Goal: Check status: Check status

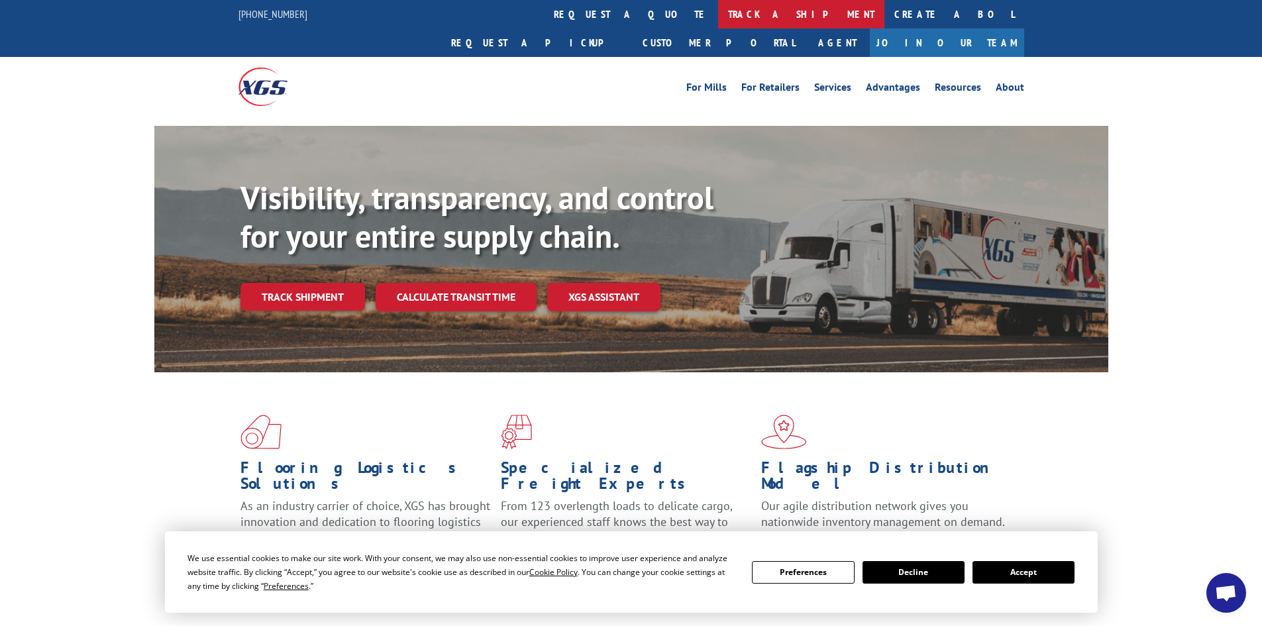
click at [718, 13] on link "track a shipment" at bounding box center [801, 14] width 166 height 28
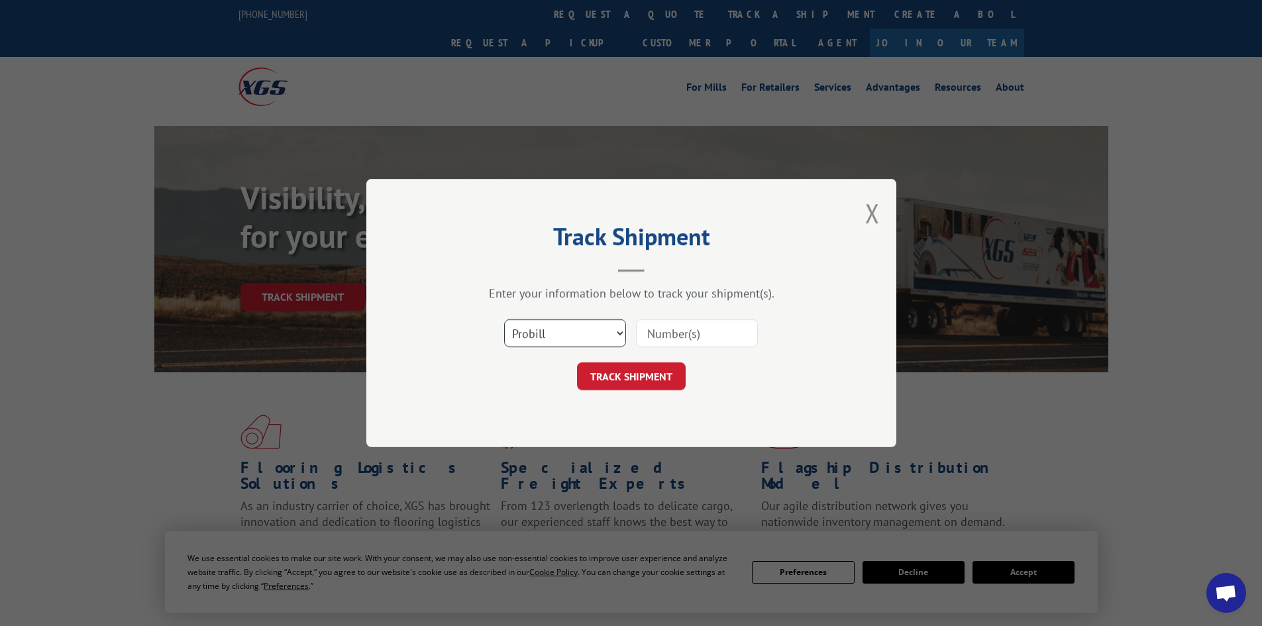
click at [577, 332] on select "Select category... Probill BOL PO" at bounding box center [565, 333] width 122 height 28
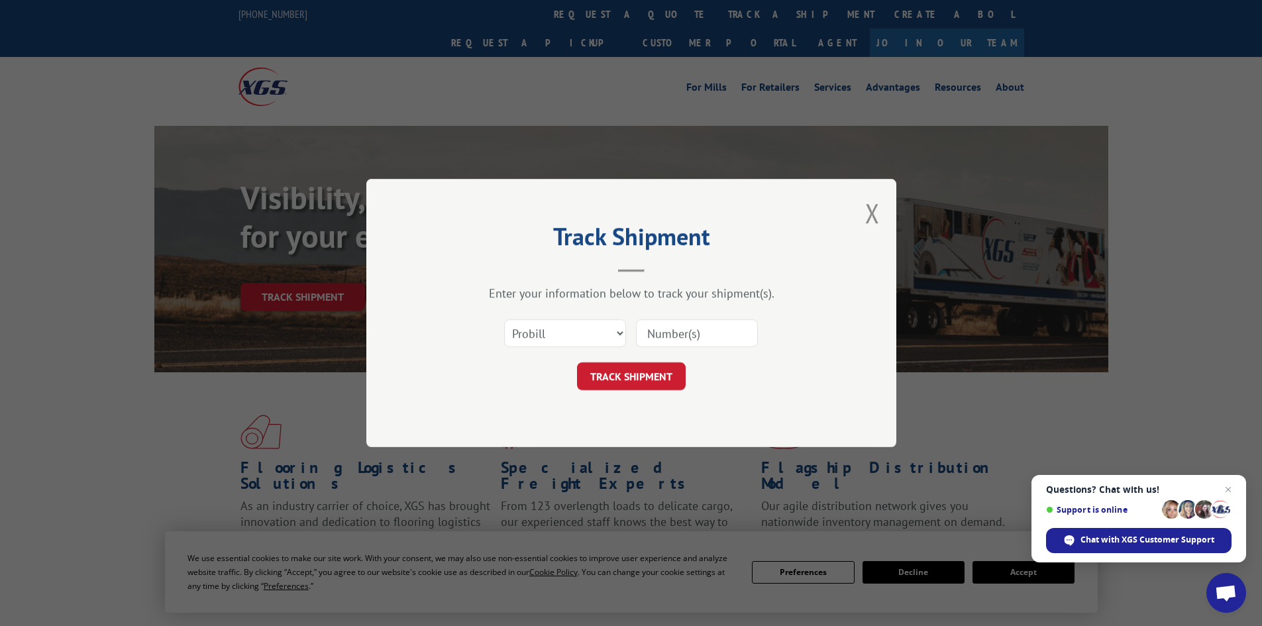
click at [695, 336] on input at bounding box center [697, 333] width 122 height 28
paste input "#15472441"
type input "#15472441"
click at [664, 367] on button "TRACK SHIPMENT" at bounding box center [631, 376] width 109 height 28
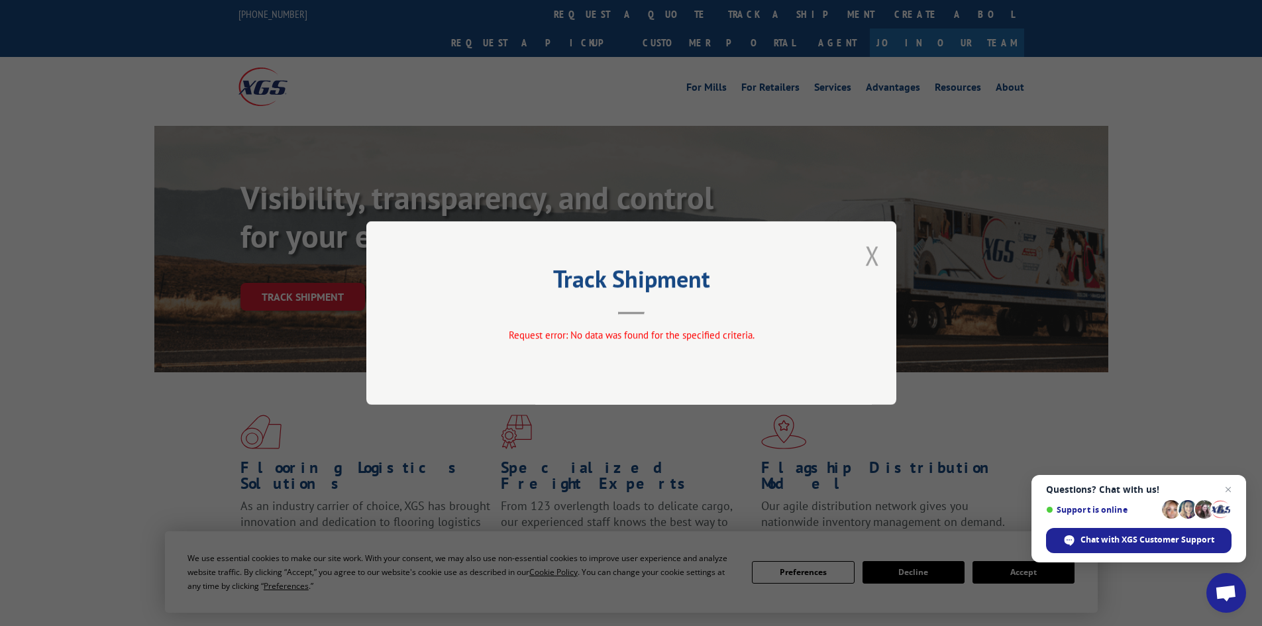
click at [873, 244] on button "Close modal" at bounding box center [872, 255] width 15 height 35
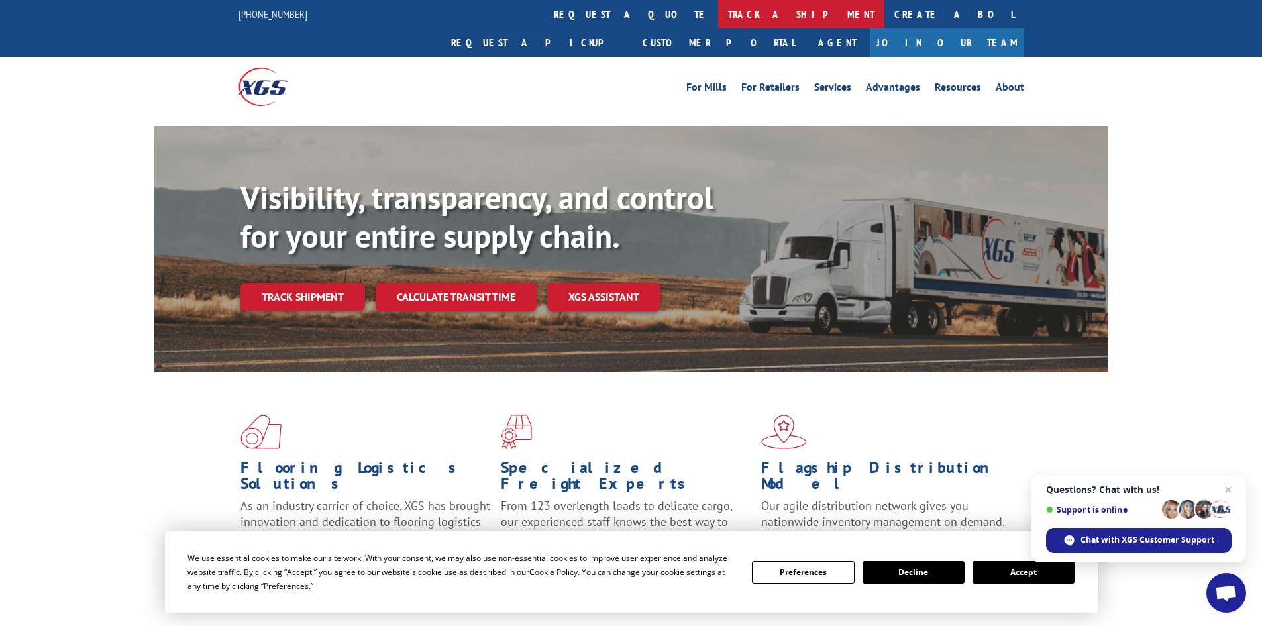
click at [718, 11] on link "track a shipment" at bounding box center [801, 14] width 166 height 28
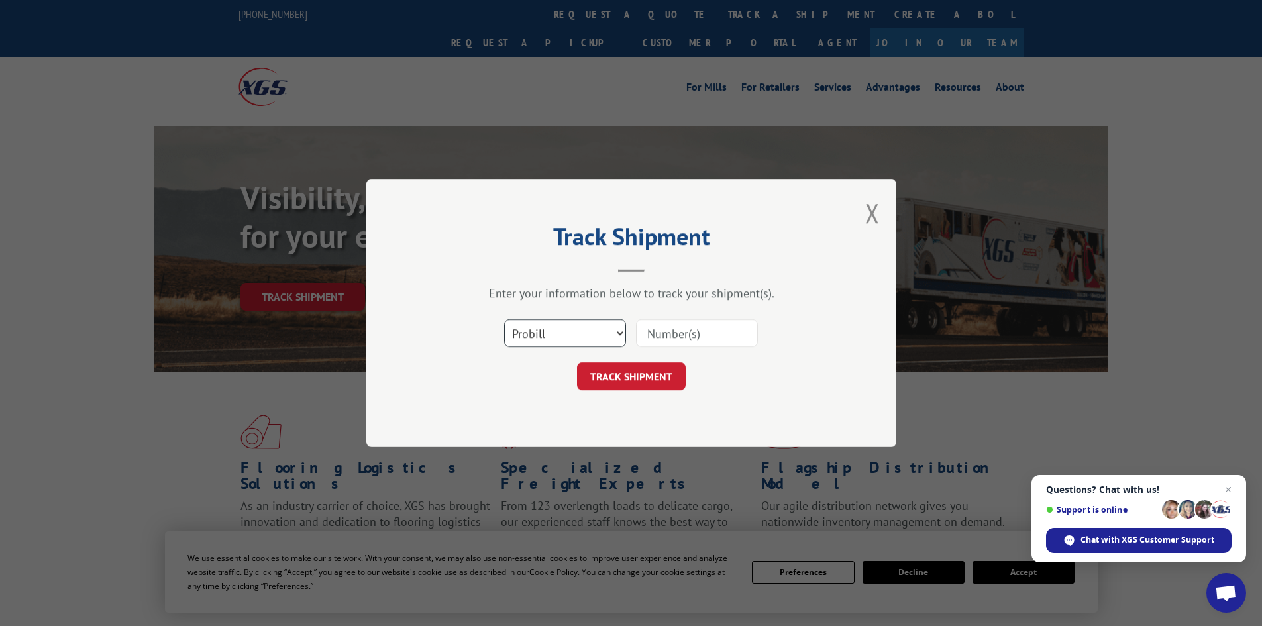
click at [585, 335] on select "Select category... Probill BOL PO" at bounding box center [565, 333] width 122 height 28
click at [504, 319] on select "Select category... Probill BOL PO" at bounding box center [565, 333] width 122 height 28
click at [571, 334] on select "Select category... Probill BOL PO" at bounding box center [565, 333] width 122 height 28
select select "bol"
click at [504, 319] on select "Select category... Probill BOL PO" at bounding box center [565, 333] width 122 height 28
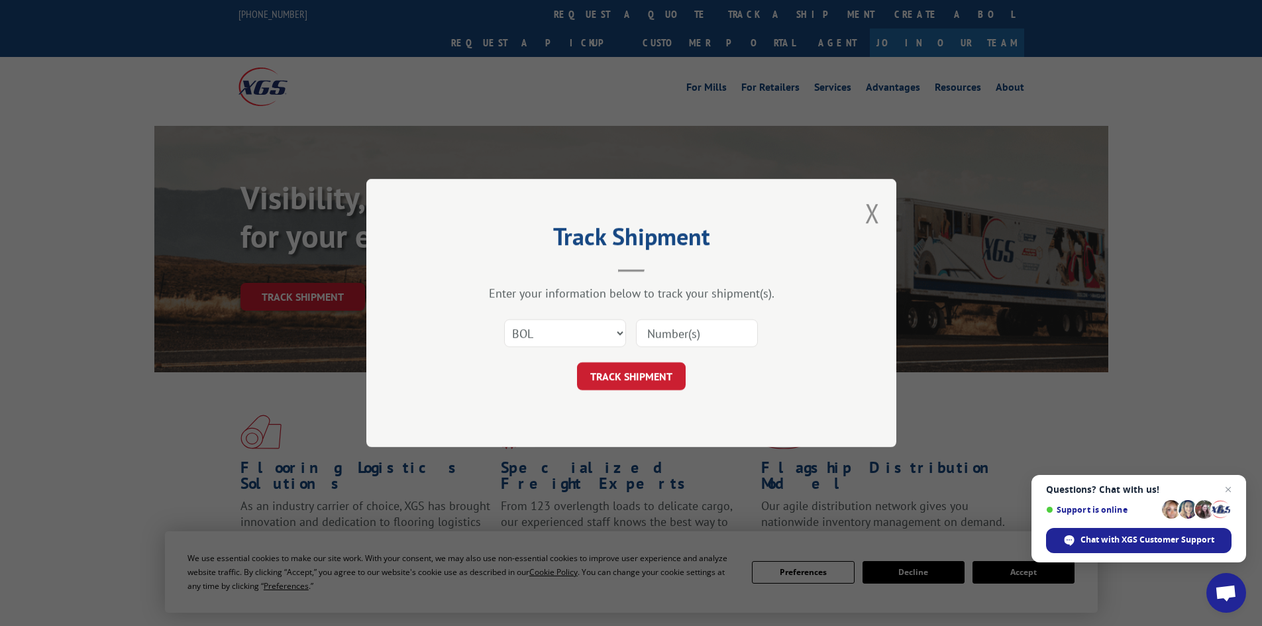
click at [573, 401] on div "Track Shipment Enter your information below to track your shipment(s). Select c…" at bounding box center [631, 313] width 530 height 268
click at [679, 339] on input at bounding box center [697, 333] width 122 height 28
paste input "#15472441"
type input "#15472441"
click at [577, 362] on button "TRACK SHIPMENT" at bounding box center [631, 376] width 109 height 28
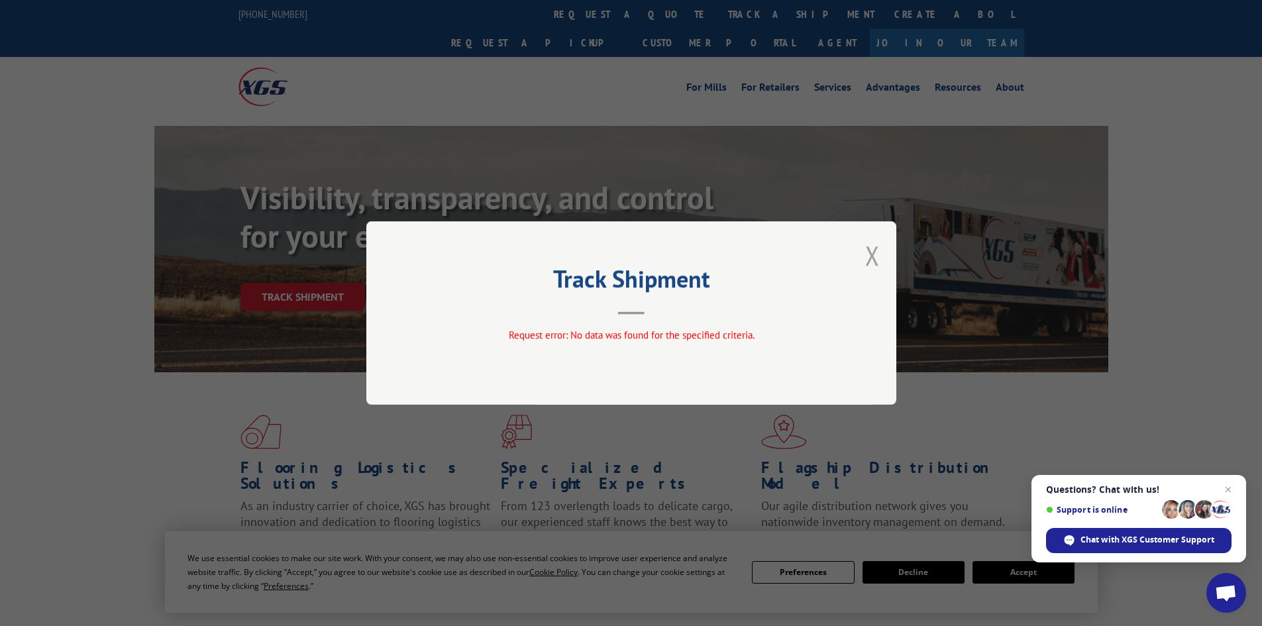
click at [874, 255] on button "Close modal" at bounding box center [872, 255] width 15 height 35
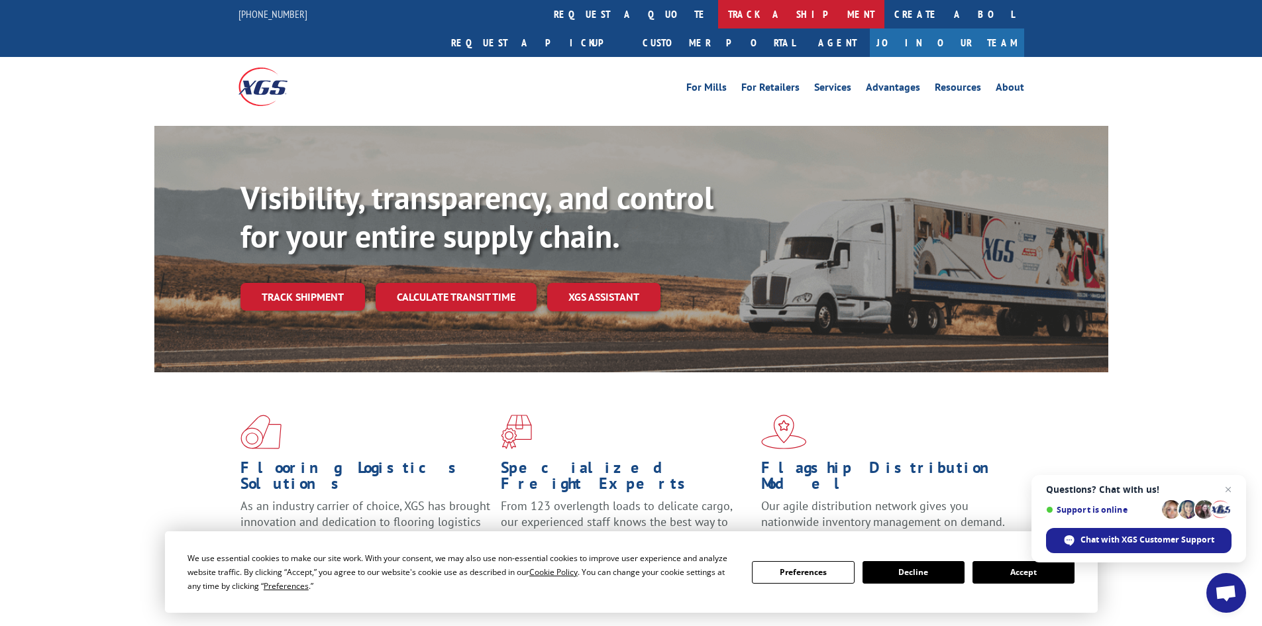
click at [718, 23] on link "track a shipment" at bounding box center [801, 14] width 166 height 28
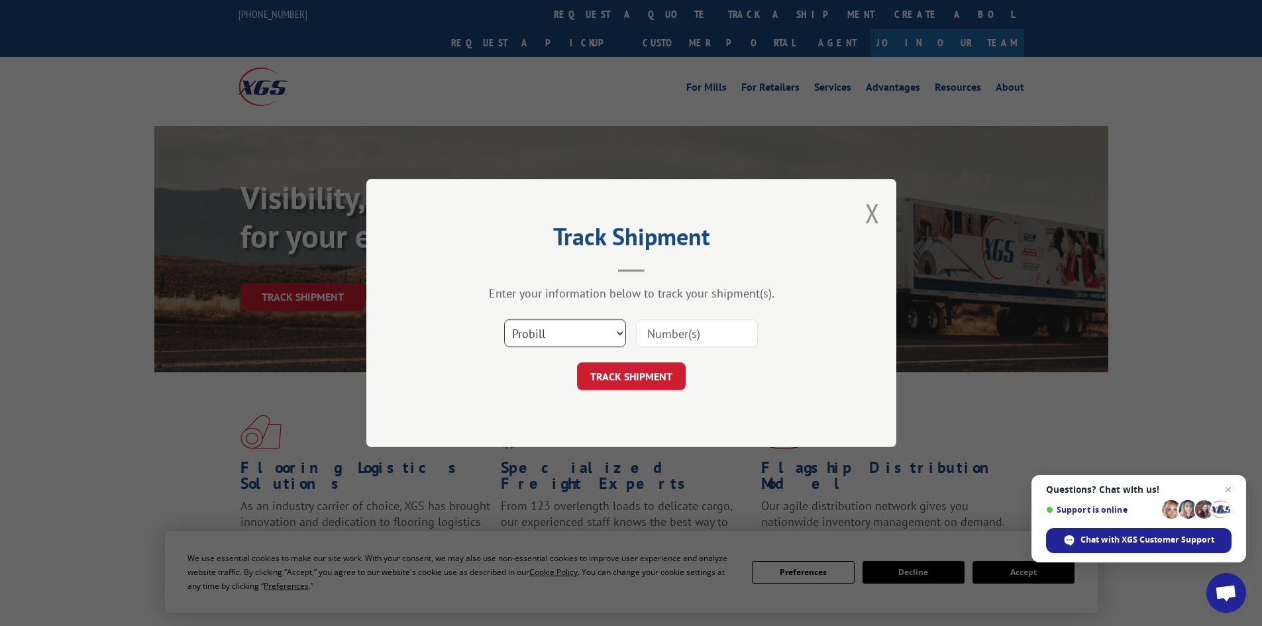
click at [585, 335] on select "Select category... Probill BOL PO" at bounding box center [565, 333] width 122 height 28
select select "po"
click at [504, 319] on select "Select category... Probill BOL PO" at bounding box center [565, 333] width 122 height 28
click at [777, 330] on div "Select category... Probill BOL PO" at bounding box center [630, 333] width 397 height 44
click at [711, 328] on input at bounding box center [697, 333] width 122 height 28
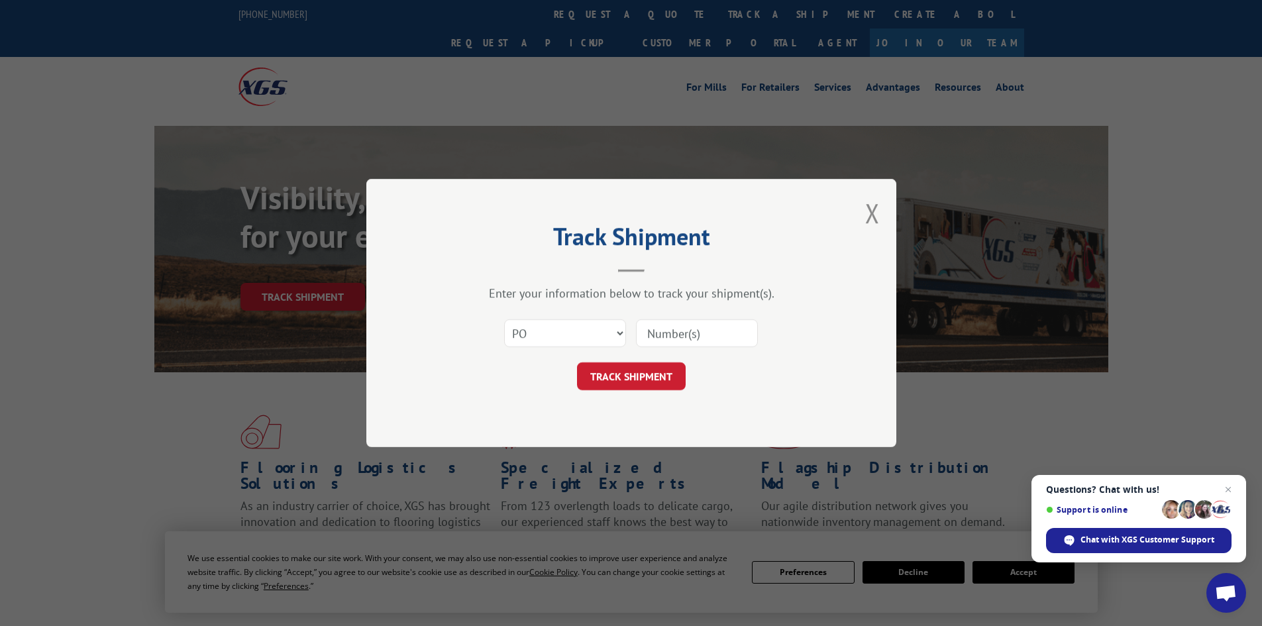
paste input "#15472441"
type input "#15472441"
click at [577, 362] on button "TRACK SHIPMENT" at bounding box center [631, 376] width 109 height 28
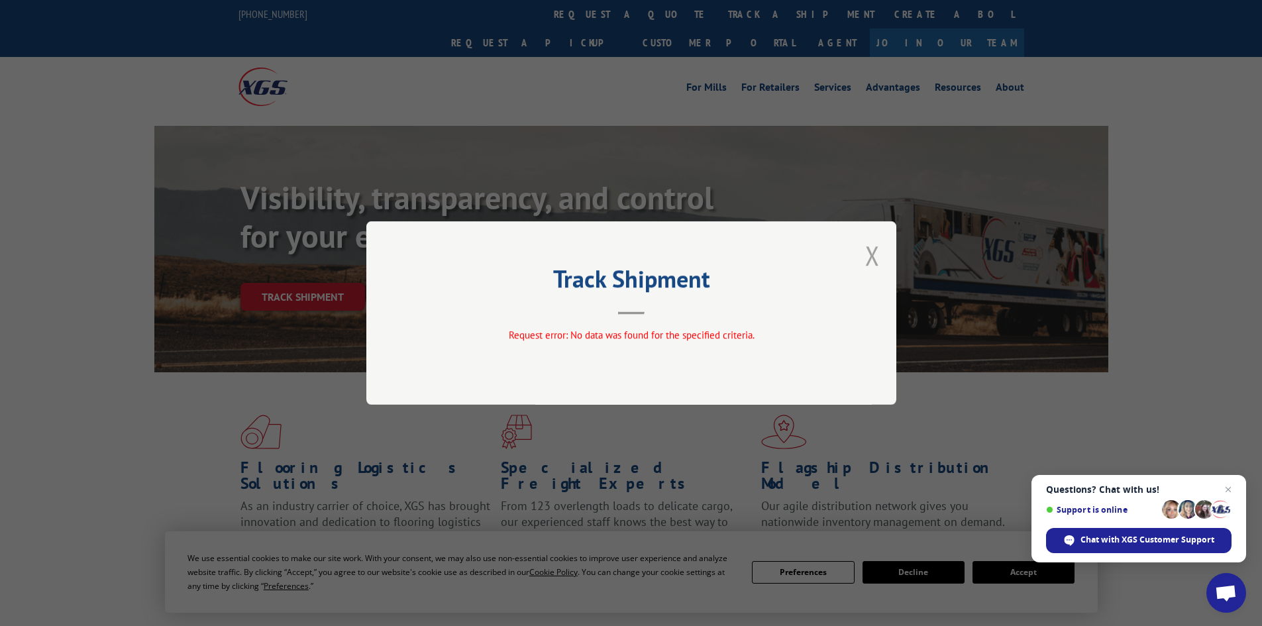
click at [869, 253] on button "Close modal" at bounding box center [872, 255] width 15 height 35
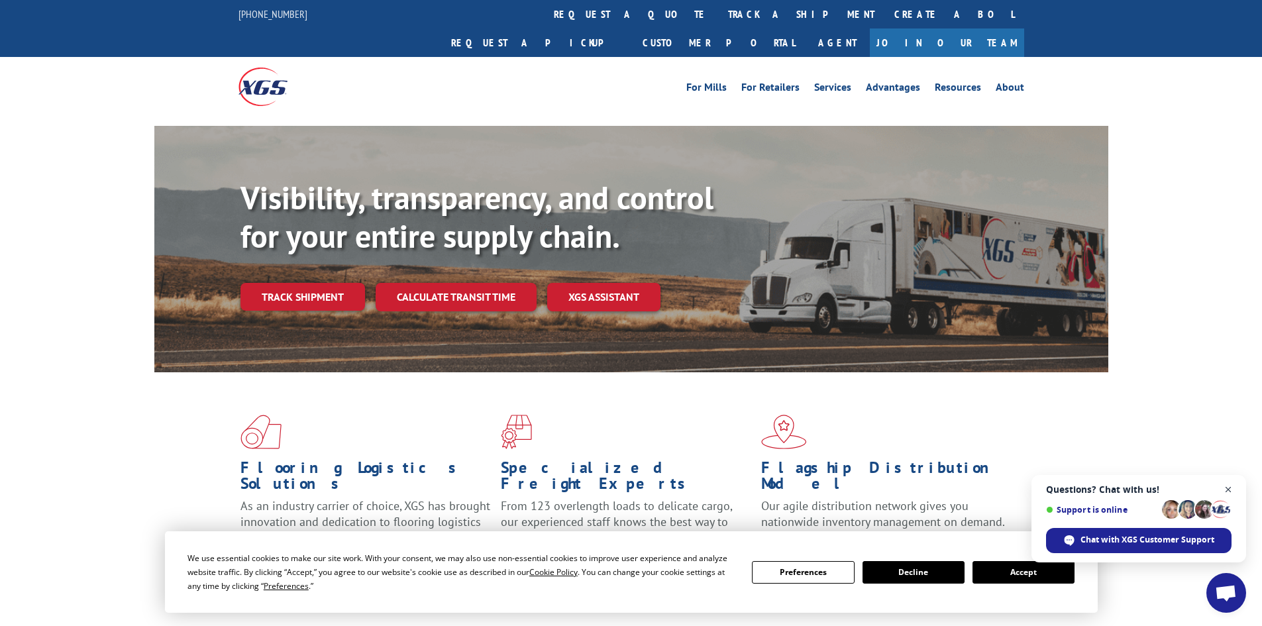
click at [1225, 485] on span "Open chat" at bounding box center [1228, 489] width 17 height 17
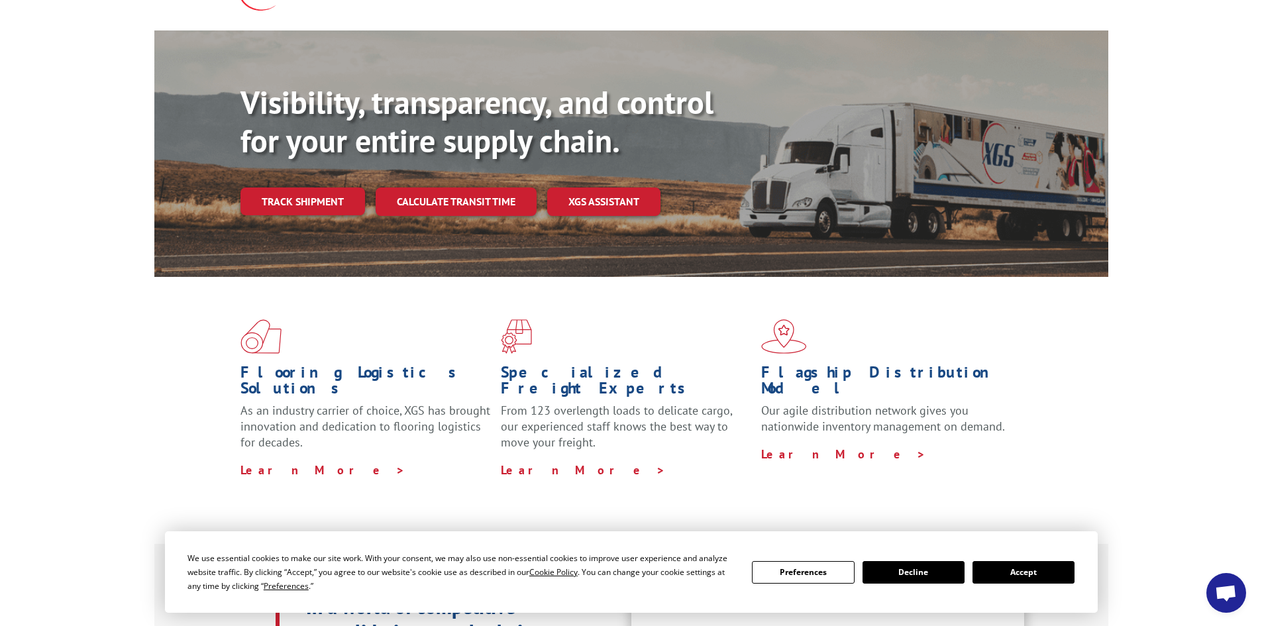
scroll to position [199, 0]
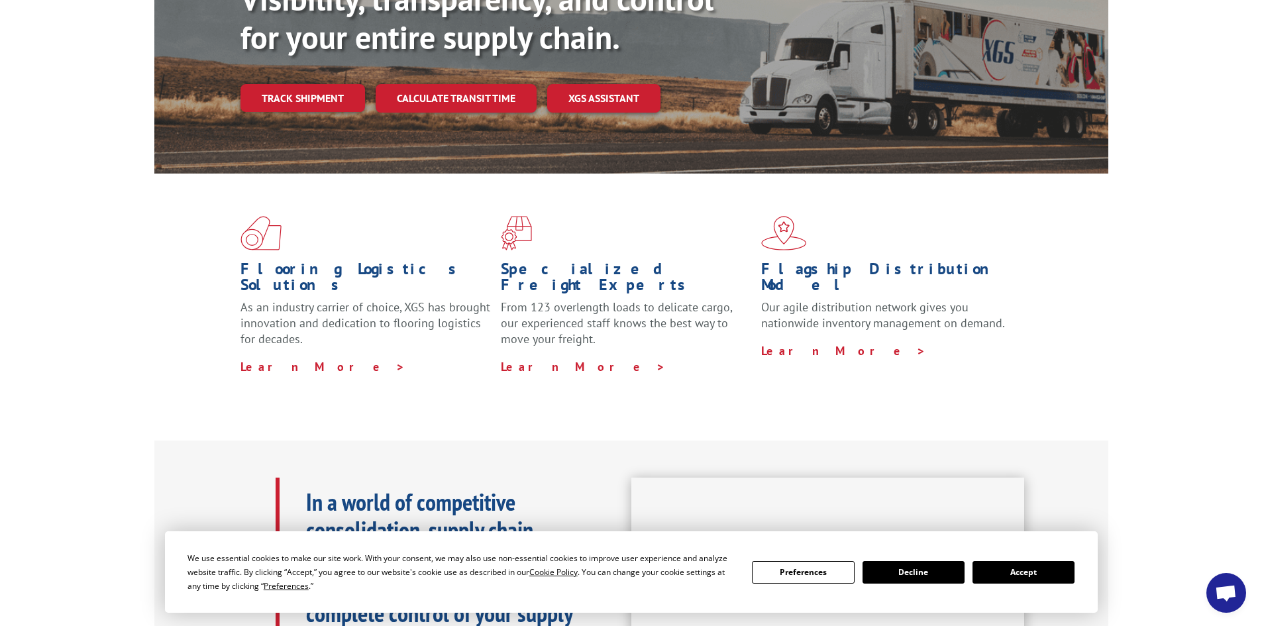
click at [1026, 571] on button "Accept" at bounding box center [1023, 572] width 102 height 23
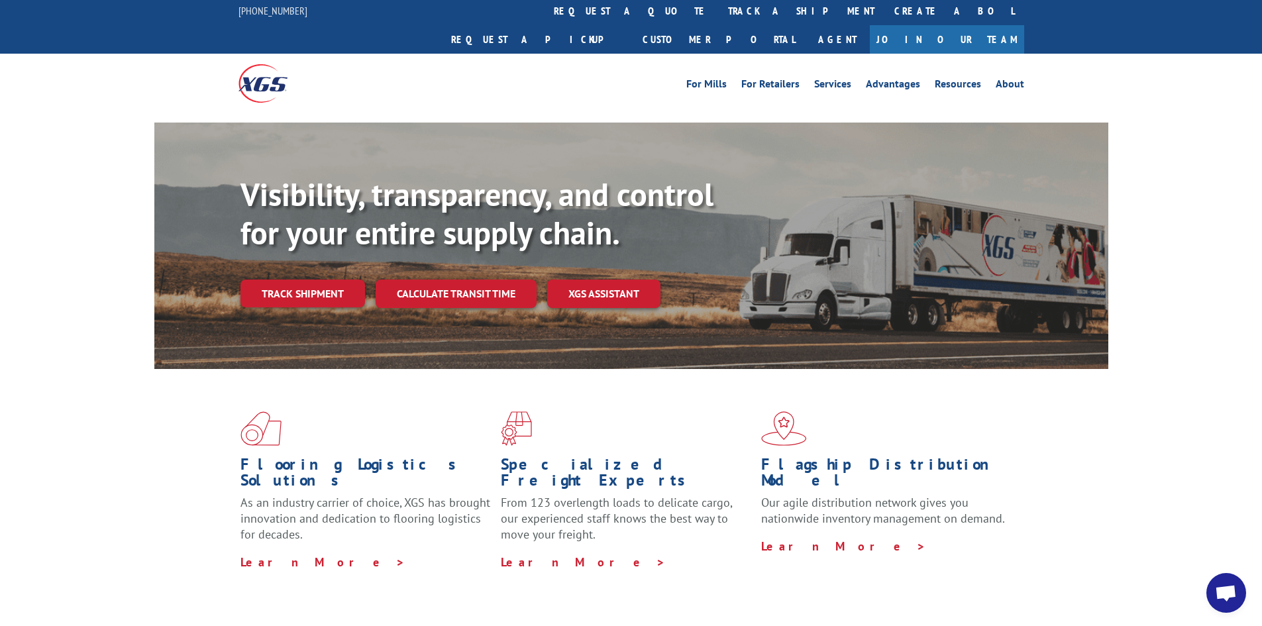
scroll to position [0, 0]
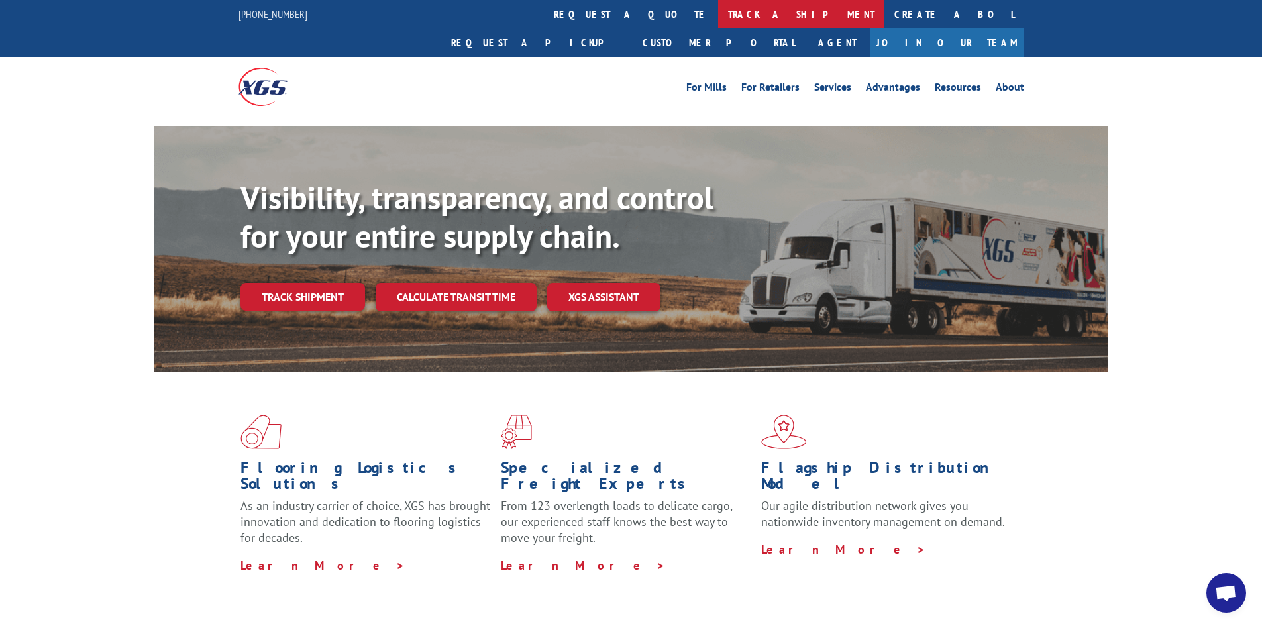
click at [718, 21] on link "track a shipment" at bounding box center [801, 14] width 166 height 28
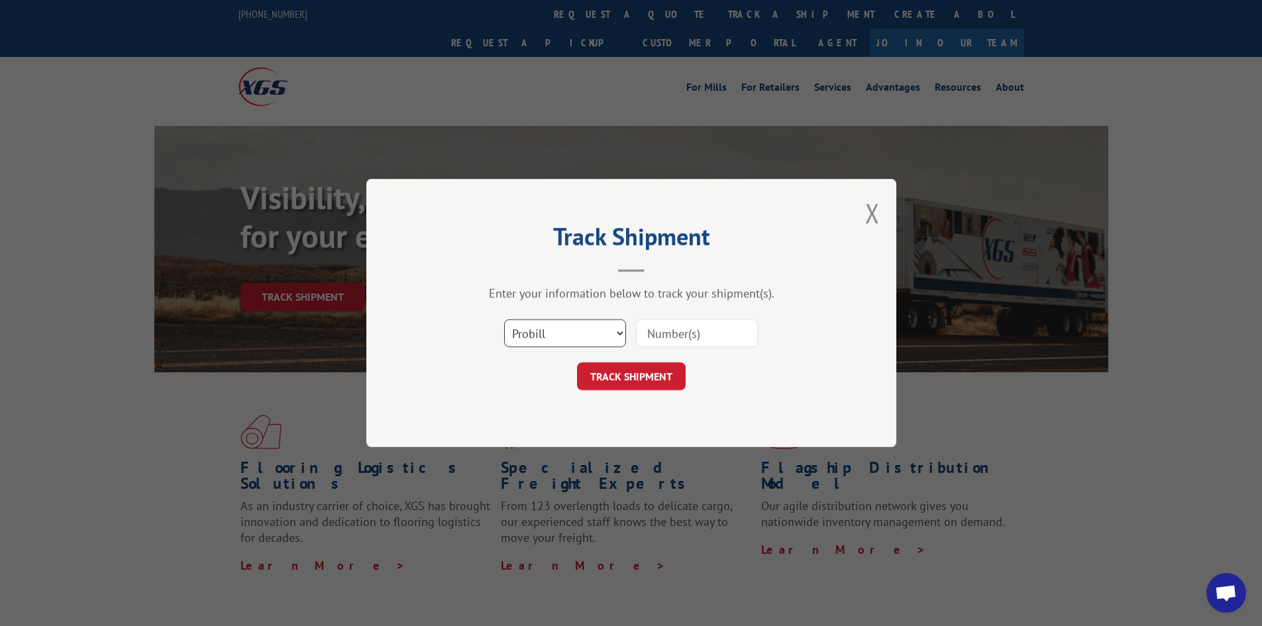
click at [581, 321] on select "Select category... Probill BOL PO" at bounding box center [565, 333] width 122 height 28
click at [606, 337] on select "Select category... Probill BOL PO" at bounding box center [565, 333] width 122 height 28
click at [611, 334] on select "Select category... Probill BOL PO" at bounding box center [565, 333] width 122 height 28
click at [634, 268] on header "Track Shipment" at bounding box center [630, 249] width 397 height 45
click at [591, 335] on select "Select category... Probill BOL PO" at bounding box center [565, 333] width 122 height 28
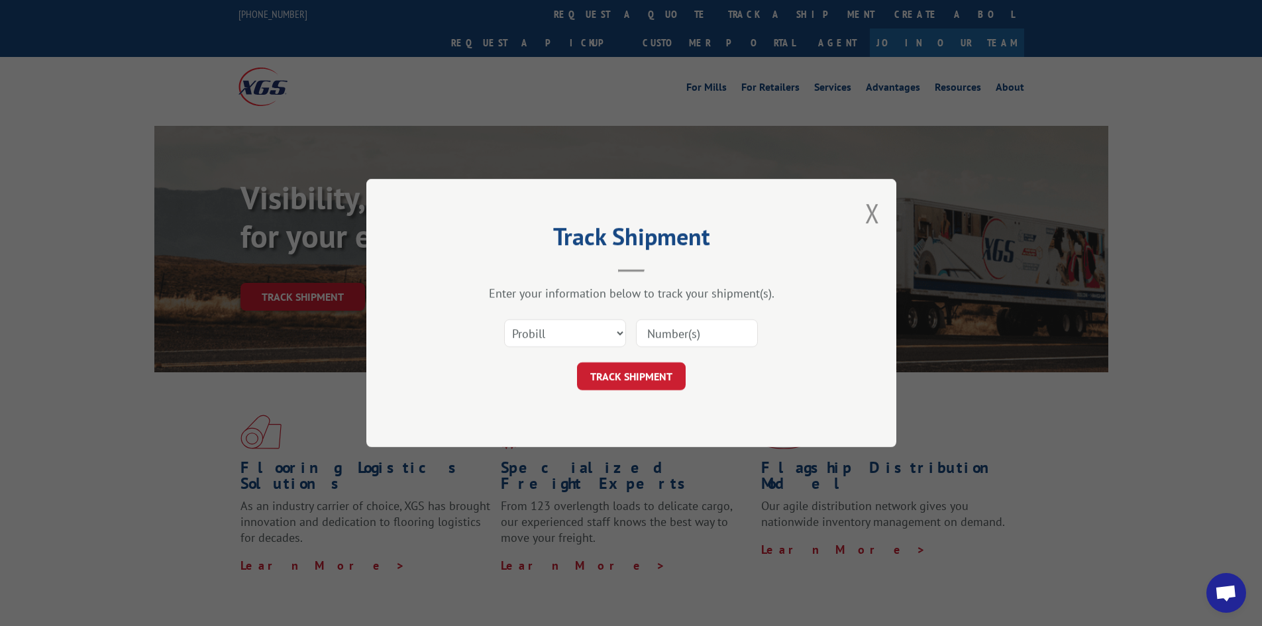
click at [202, 39] on div "Track Shipment Enter your information below to track your shipment(s). Select c…" at bounding box center [631, 313] width 1262 height 626
drag, startPoint x: 96, startPoint y: 28, endPoint x: 313, endPoint y: 69, distance: 220.4
click at [262, 59] on div "Track Shipment Enter your information below to track your shipment(s). Select c…" at bounding box center [631, 313] width 1262 height 626
click at [891, 215] on div "Track Shipment Enter your information below to track your shipment(s). Select c…" at bounding box center [631, 313] width 530 height 268
click at [890, 214] on div "Track Shipment Enter your information below to track your shipment(s). Select c…" at bounding box center [631, 313] width 530 height 268
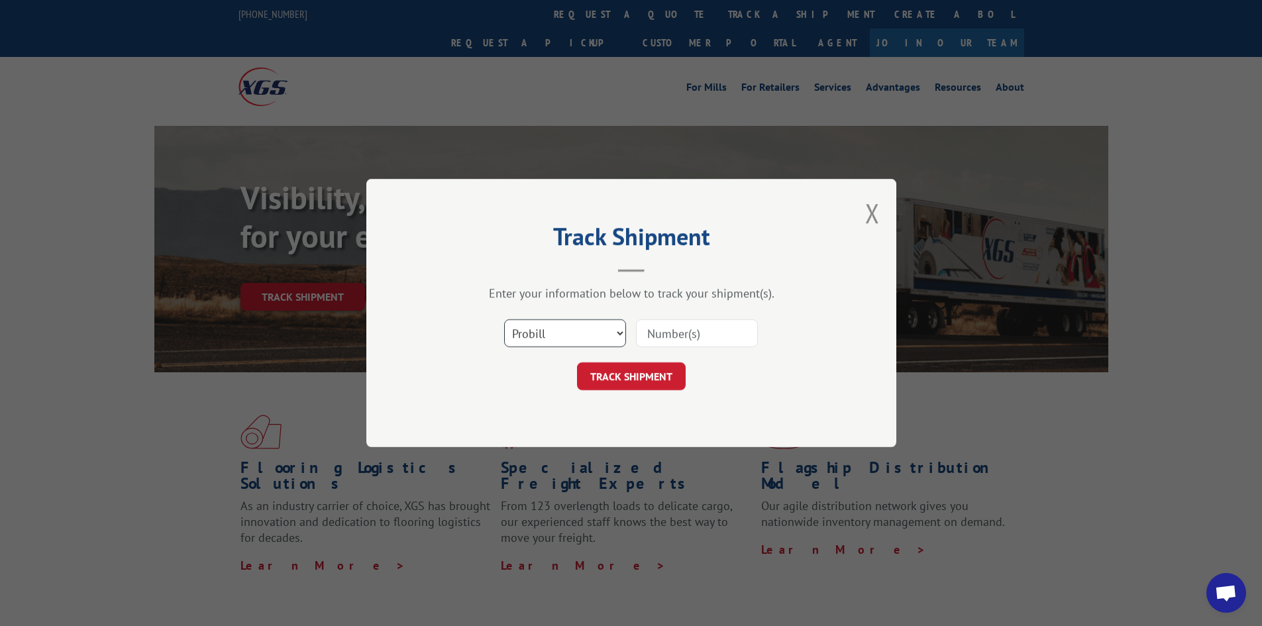
click at [584, 334] on select "Select category... Probill BOL PO" at bounding box center [565, 333] width 122 height 28
click at [659, 330] on input at bounding box center [697, 333] width 122 height 28
click at [583, 337] on select "Select category... Probill BOL PO" at bounding box center [565, 333] width 122 height 28
select select "po"
click at [504, 319] on select "Select category... Probill BOL PO" at bounding box center [565, 333] width 122 height 28
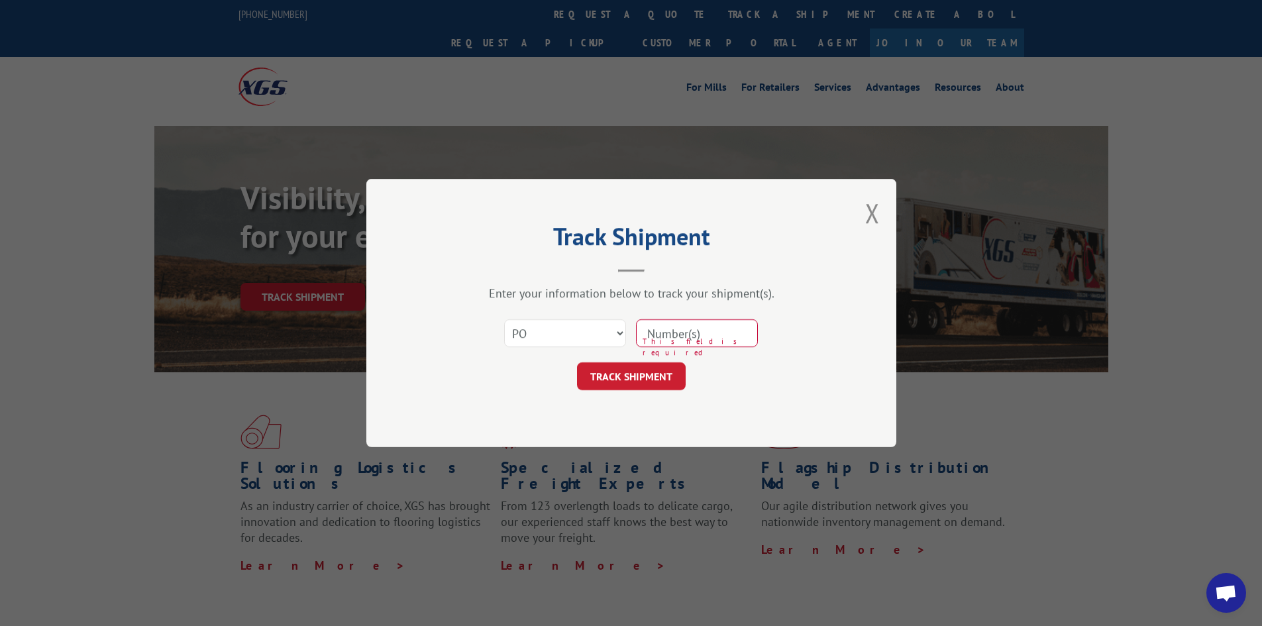
click at [693, 332] on input at bounding box center [697, 333] width 122 height 28
click at [613, 335] on select "Select category... Probill BOL PO" at bounding box center [565, 333] width 122 height 28
click at [504, 319] on select "Select category... Probill BOL PO" at bounding box center [565, 333] width 122 height 28
click at [662, 335] on input at bounding box center [697, 333] width 122 height 28
click at [743, 340] on input at bounding box center [697, 333] width 122 height 28
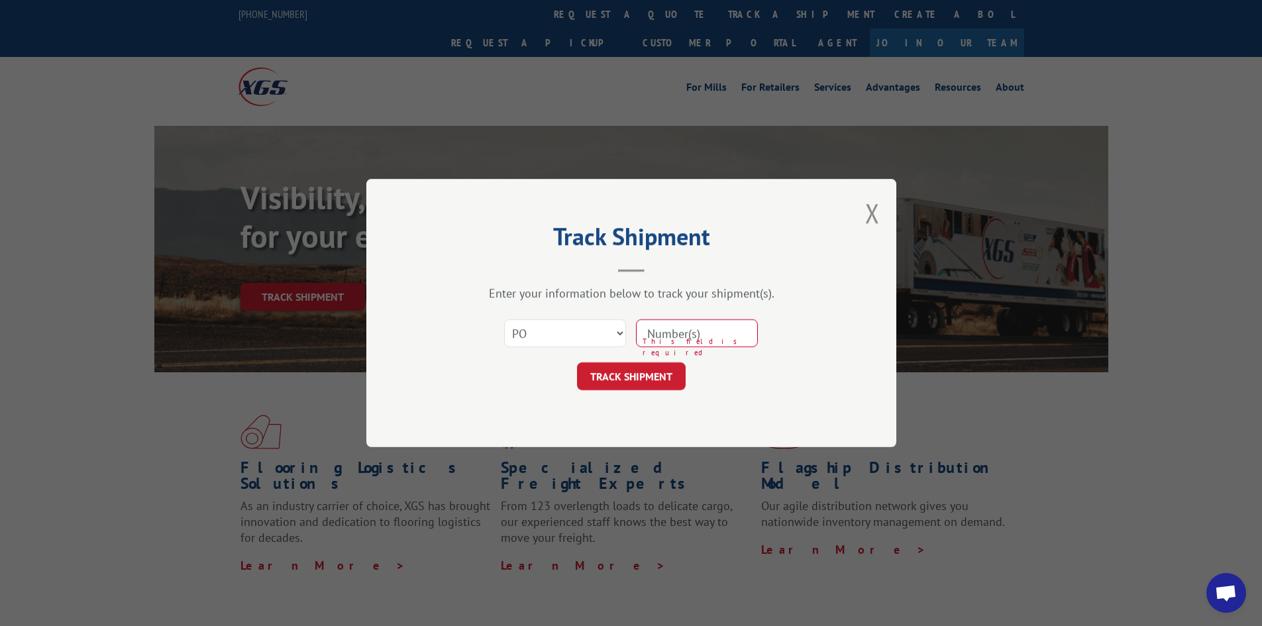
paste input "81515427"
type input "81515427"
click at [577, 362] on button "TRACK SHIPMENT" at bounding box center [631, 376] width 109 height 28
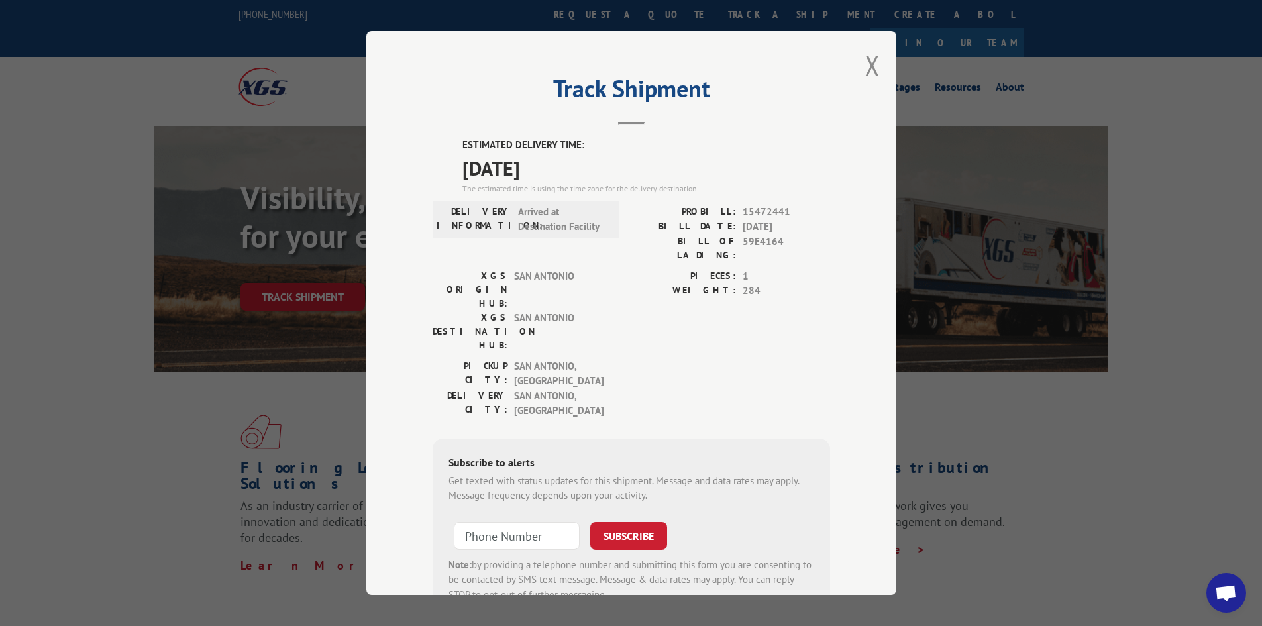
click at [500, 169] on span "[DATE]" at bounding box center [646, 168] width 368 height 30
click at [500, 170] on span "[DATE]" at bounding box center [646, 168] width 368 height 30
click at [517, 174] on span "[DATE]" at bounding box center [646, 168] width 368 height 30
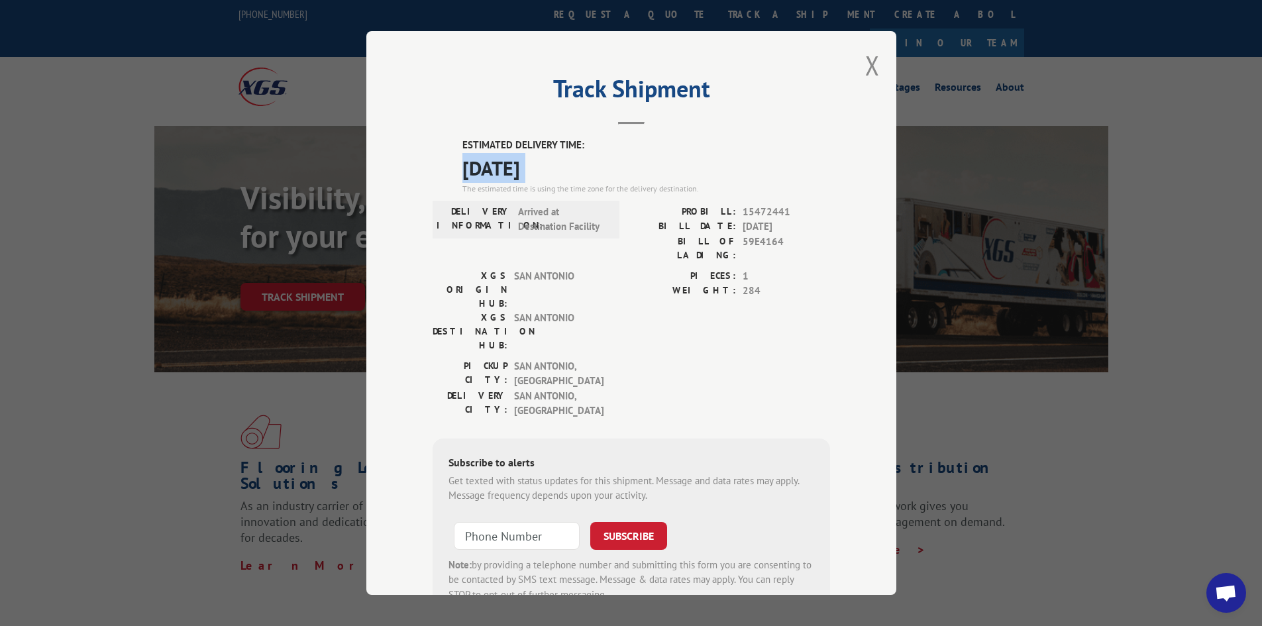
click at [532, 174] on span "[DATE]" at bounding box center [646, 168] width 368 height 30
click at [512, 163] on span "[DATE]" at bounding box center [646, 168] width 368 height 30
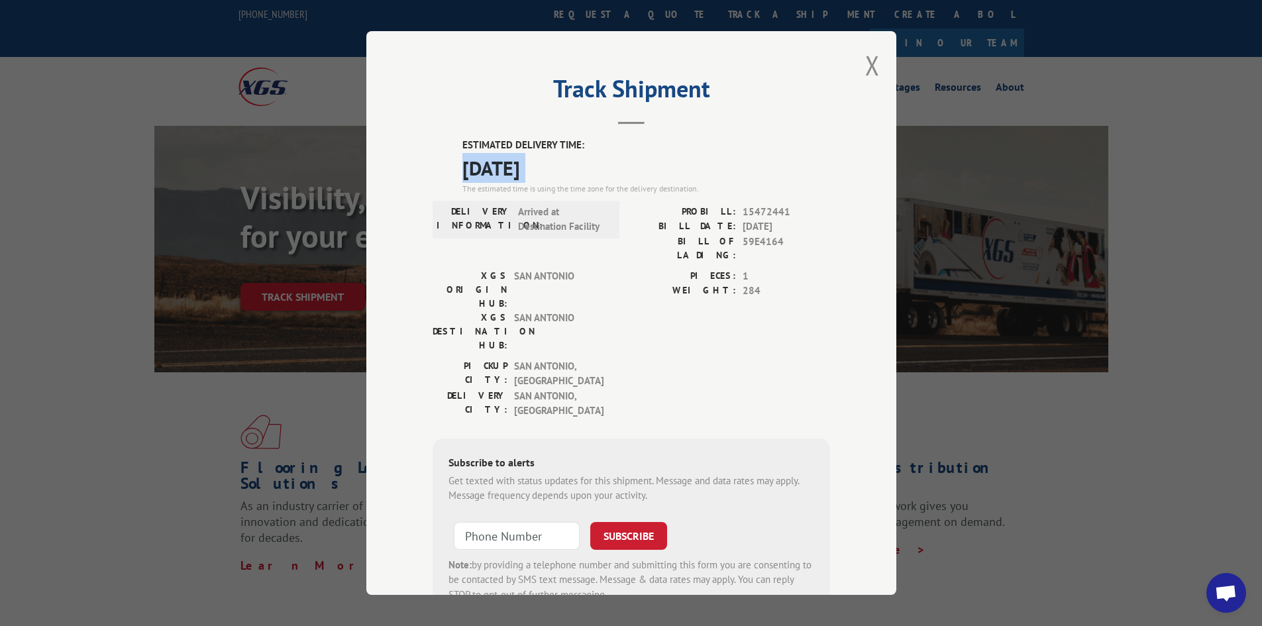
click at [512, 163] on span "[DATE]" at bounding box center [646, 168] width 368 height 30
click at [750, 211] on span "15472441" at bounding box center [785, 212] width 87 height 15
click at [514, 359] on span "[GEOGRAPHIC_DATA] , [GEOGRAPHIC_DATA]" at bounding box center [558, 374] width 89 height 30
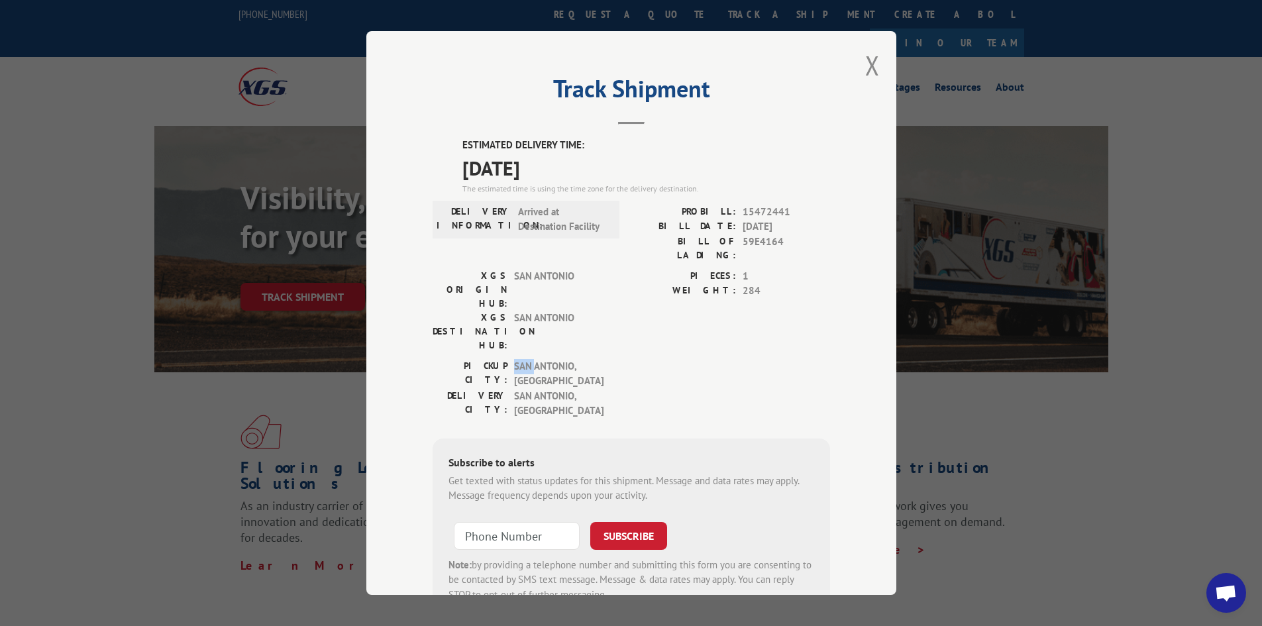
click at [514, 359] on span "[GEOGRAPHIC_DATA] , [GEOGRAPHIC_DATA]" at bounding box center [558, 374] width 89 height 30
click at [524, 389] on span "[GEOGRAPHIC_DATA] , [GEOGRAPHIC_DATA]" at bounding box center [558, 404] width 89 height 30
click at [736, 226] on div "BILL DATE: [DATE]" at bounding box center [730, 226] width 199 height 15
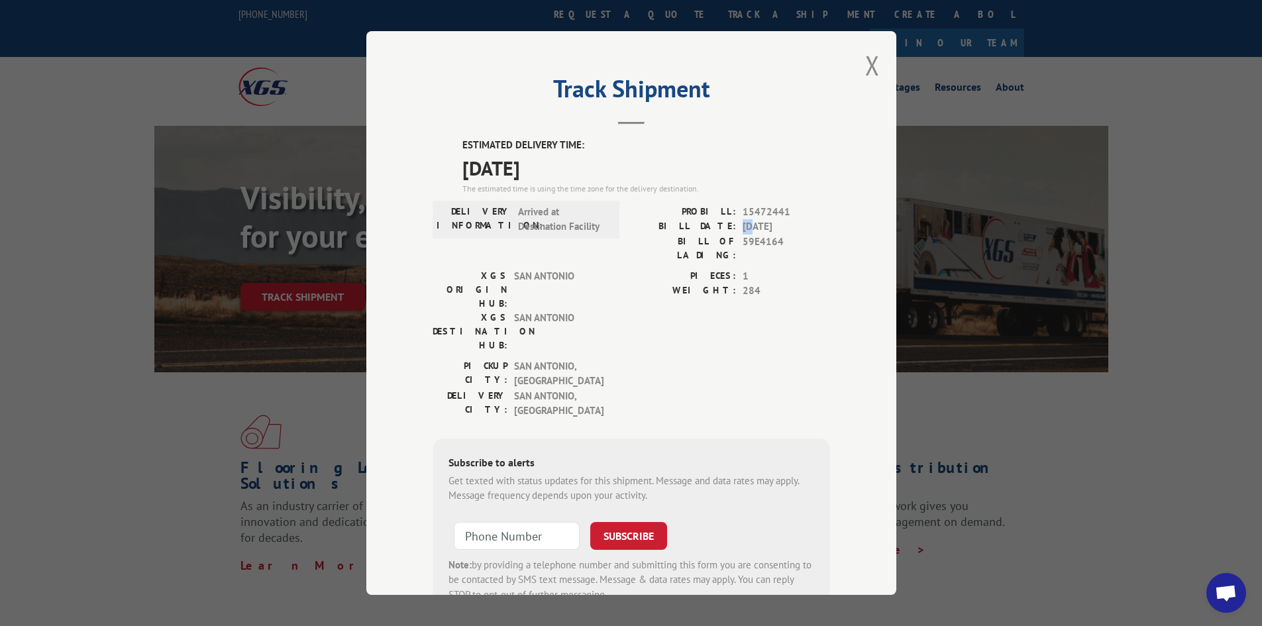
click at [736, 226] on div "BILL DATE: [DATE]" at bounding box center [730, 226] width 199 height 15
click at [744, 283] on span "284" at bounding box center [785, 290] width 87 height 15
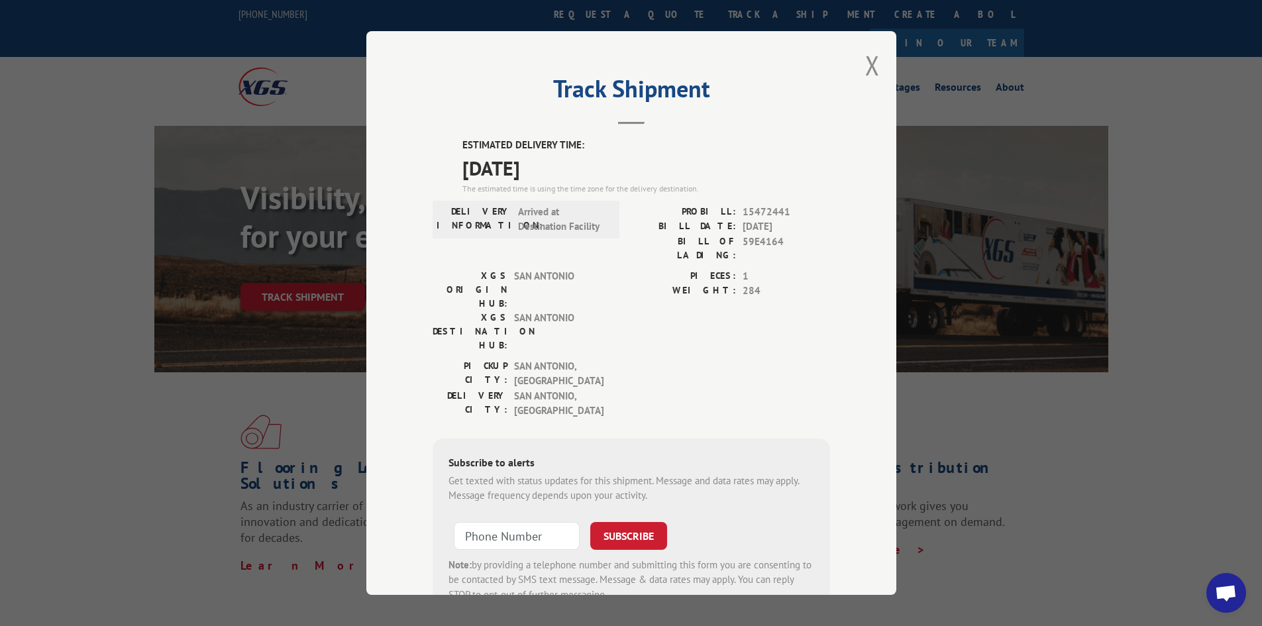
click at [712, 269] on label "PIECES:" at bounding box center [683, 276] width 105 height 15
click at [742, 240] on span "59E4164" at bounding box center [785, 248] width 87 height 28
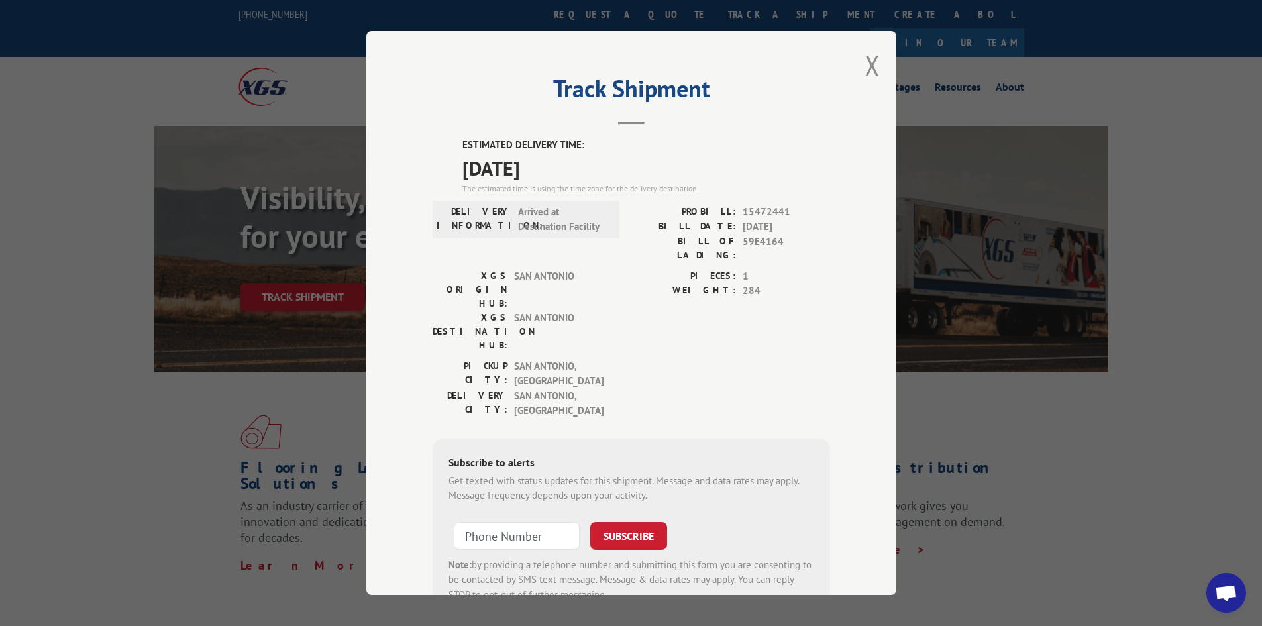
click at [760, 229] on span "[DATE]" at bounding box center [785, 226] width 87 height 15
click at [762, 205] on span "15472441" at bounding box center [785, 212] width 87 height 15
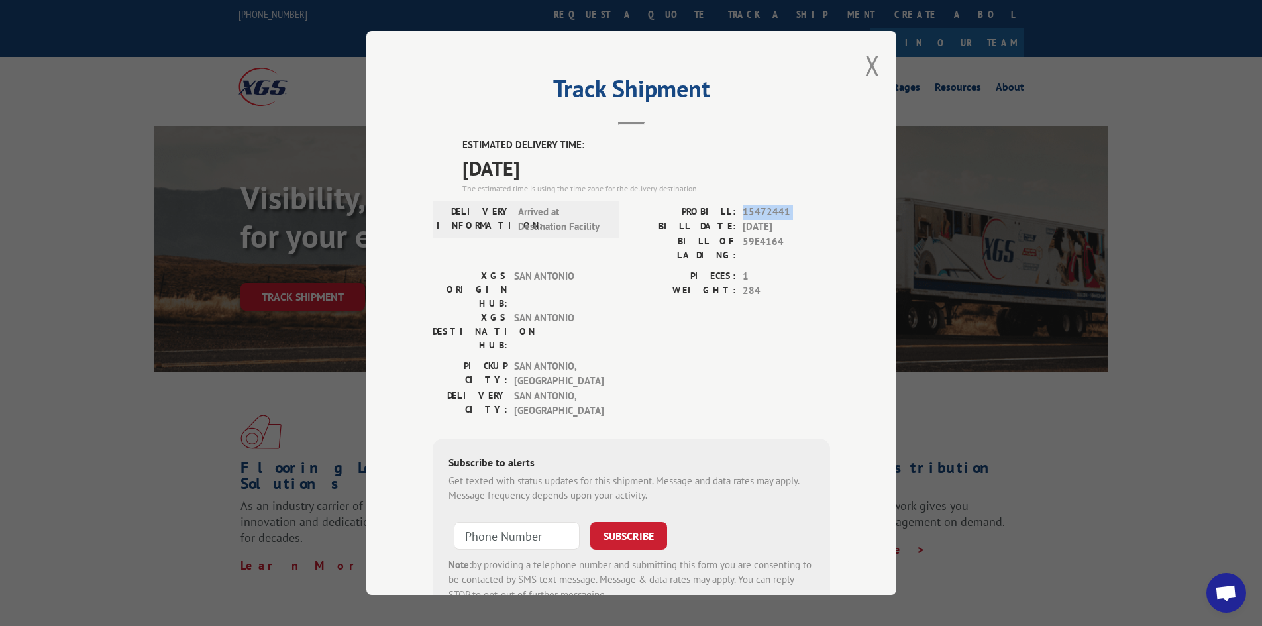
click at [762, 205] on span "15472441" at bounding box center [785, 212] width 87 height 15
click at [872, 66] on button "Close modal" at bounding box center [872, 65] width 15 height 35
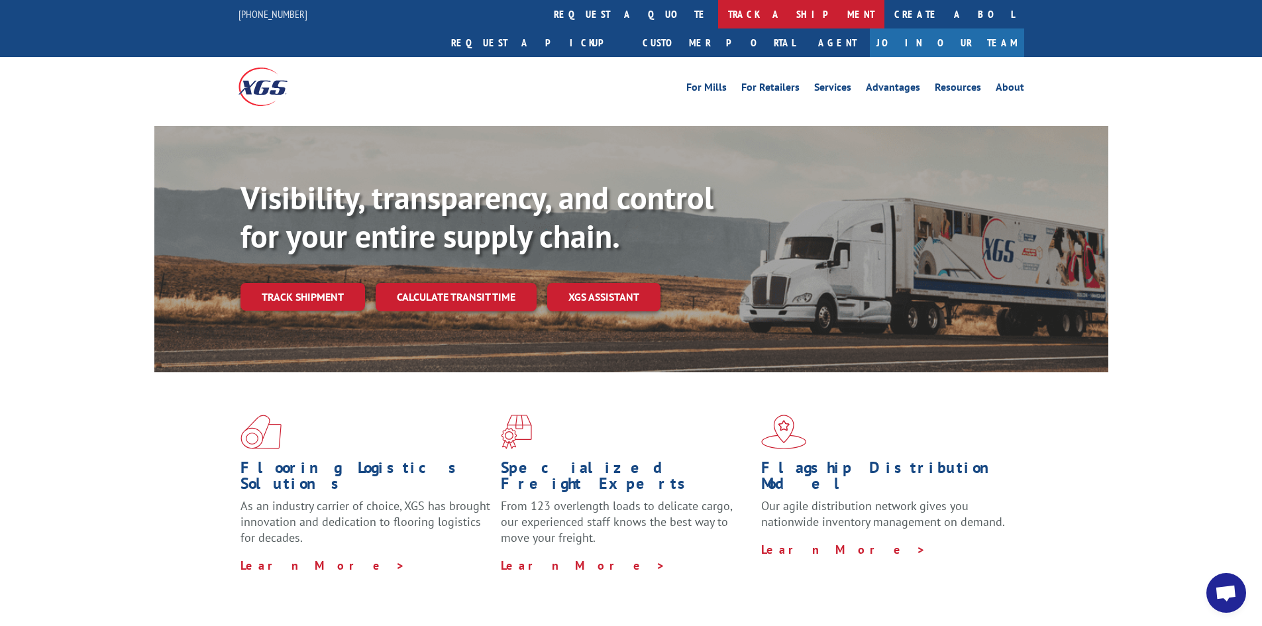
click at [718, 24] on link "track a shipment" at bounding box center [801, 14] width 166 height 28
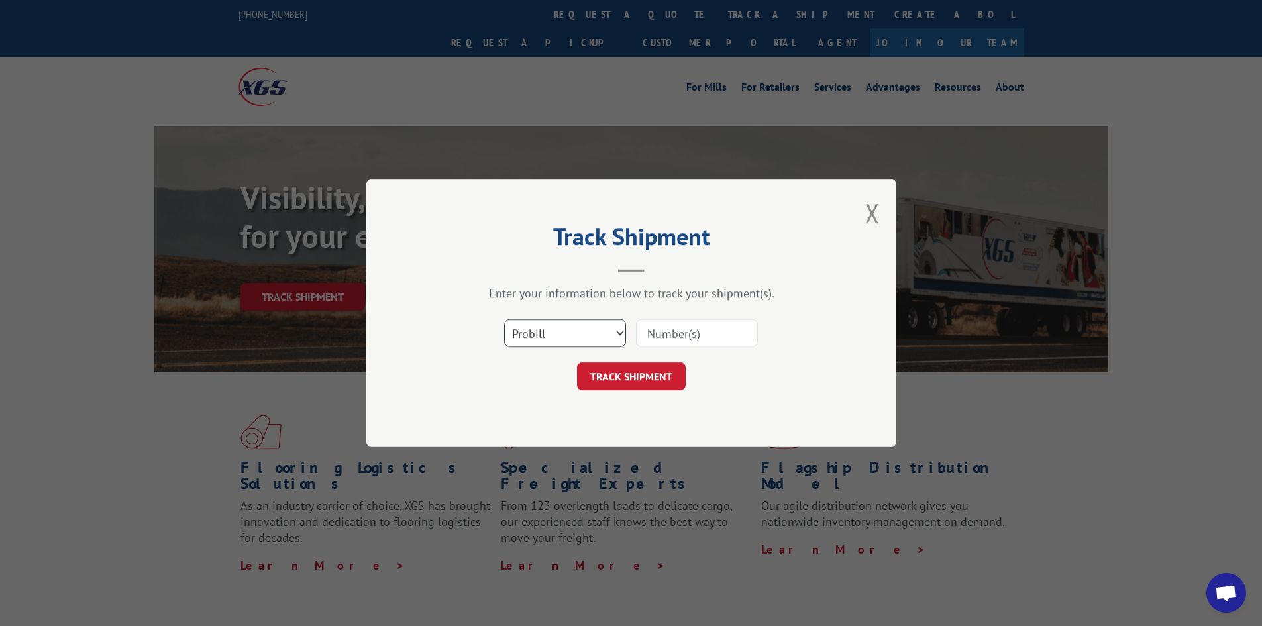
click at [572, 340] on select "Select category... Probill BOL PO" at bounding box center [565, 333] width 122 height 28
select select "po"
click at [504, 319] on select "Select category... Probill BOL PO" at bounding box center [565, 333] width 122 height 28
click at [667, 317] on div "Select category... Probill BOL PO" at bounding box center [630, 333] width 397 height 44
click at [669, 324] on input at bounding box center [697, 333] width 122 height 28
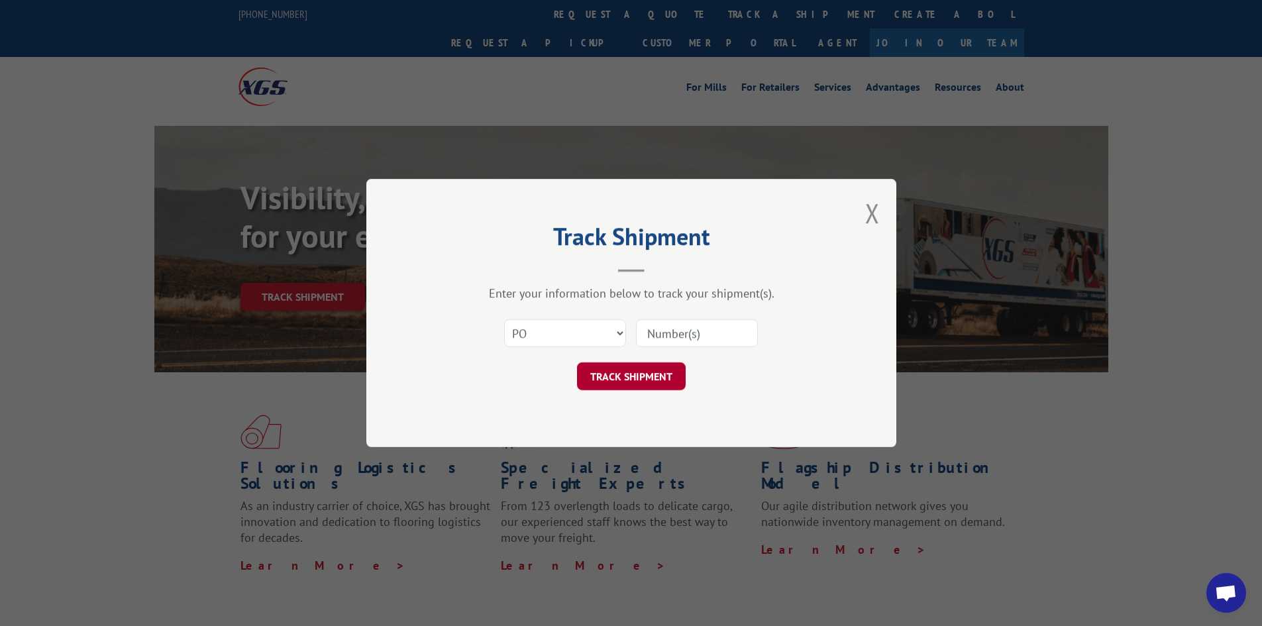
paste input "81515427"
type input "81515427"
click button "TRACK SHIPMENT" at bounding box center [631, 376] width 109 height 28
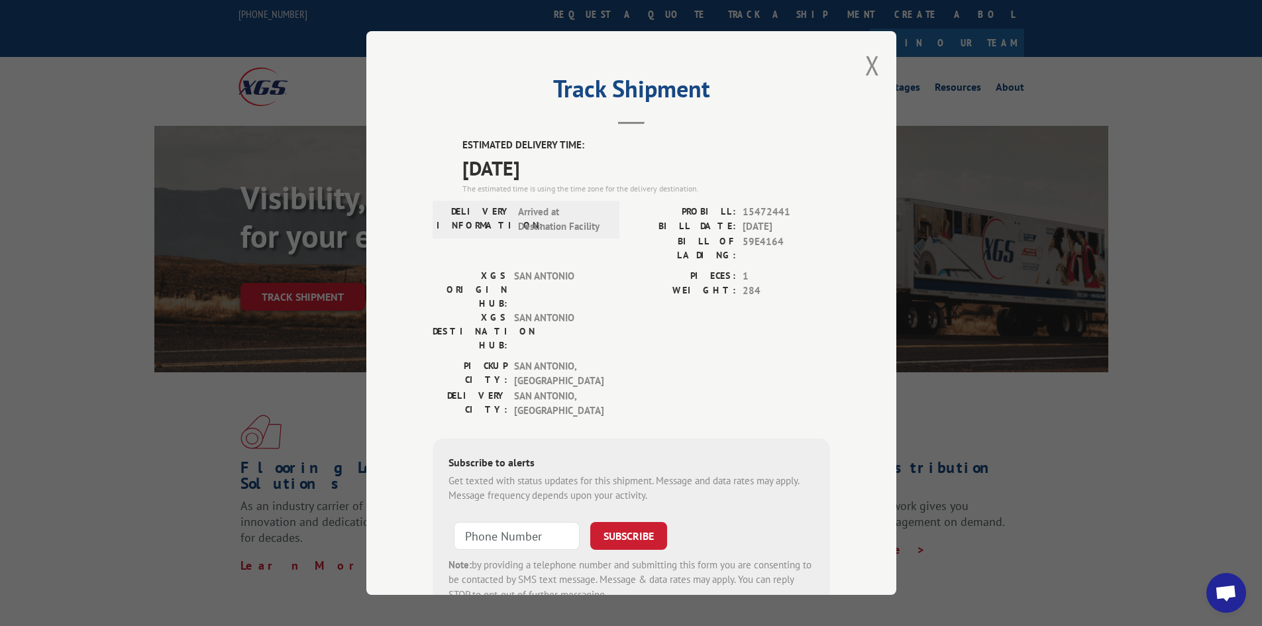
click at [744, 207] on span "15472441" at bounding box center [785, 212] width 87 height 15
click at [866, 75] on button "Close modal" at bounding box center [872, 65] width 15 height 35
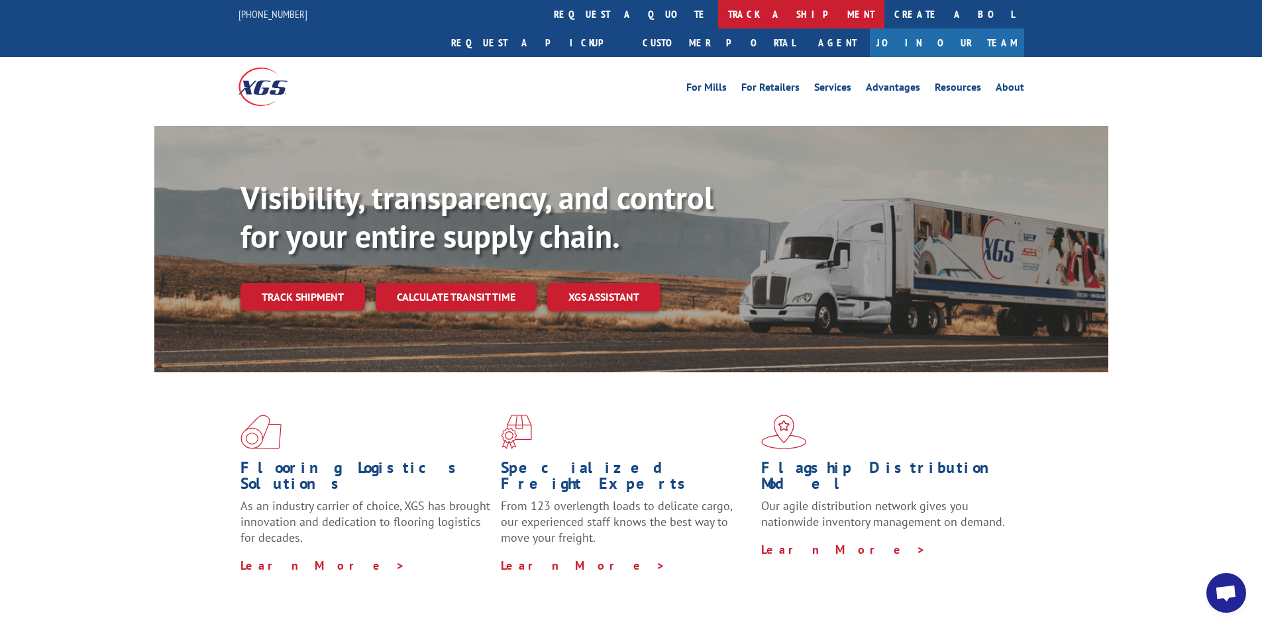
click at [718, 14] on link "track a shipment" at bounding box center [801, 14] width 166 height 28
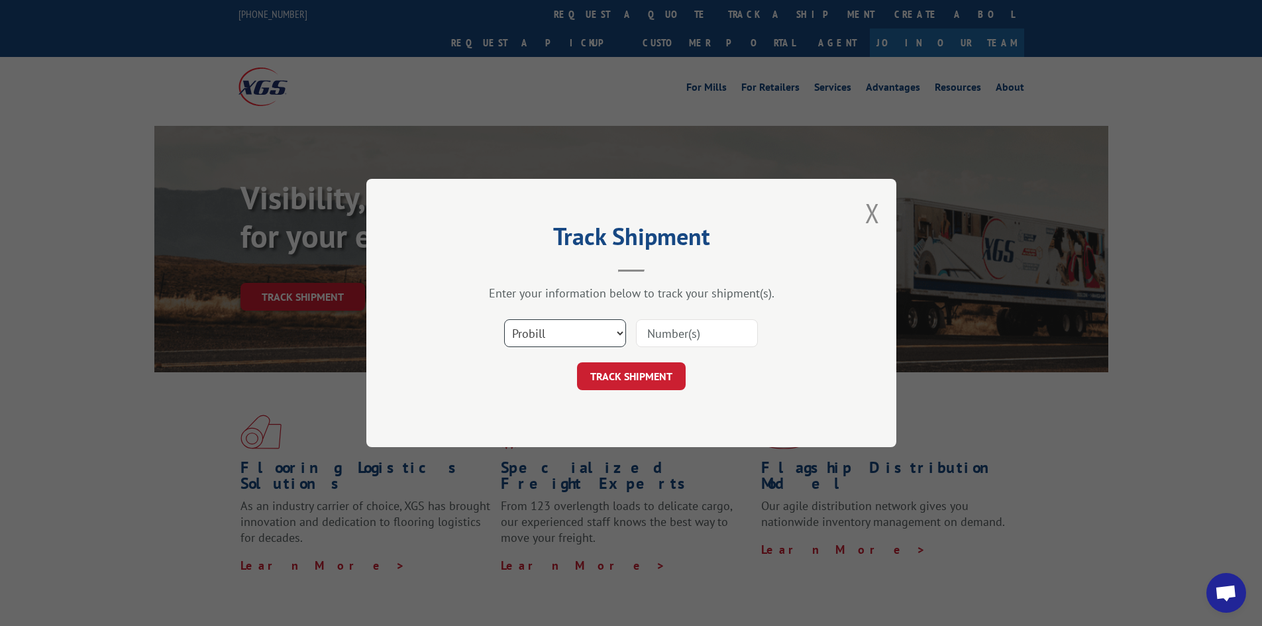
click at [568, 327] on select "Select category... Probill BOL PO" at bounding box center [565, 333] width 122 height 28
click at [678, 335] on input at bounding box center [697, 333] width 122 height 28
paste input "15472441"
type input "15472441"
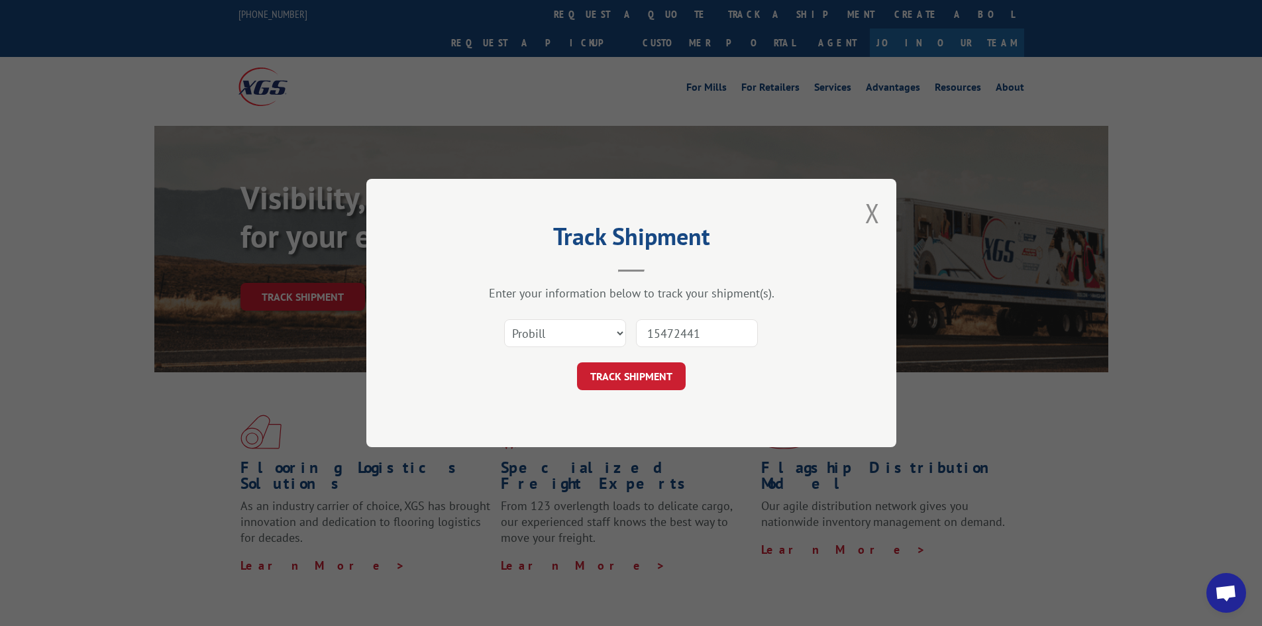
click at [577, 362] on button "TRACK SHIPMENT" at bounding box center [631, 376] width 109 height 28
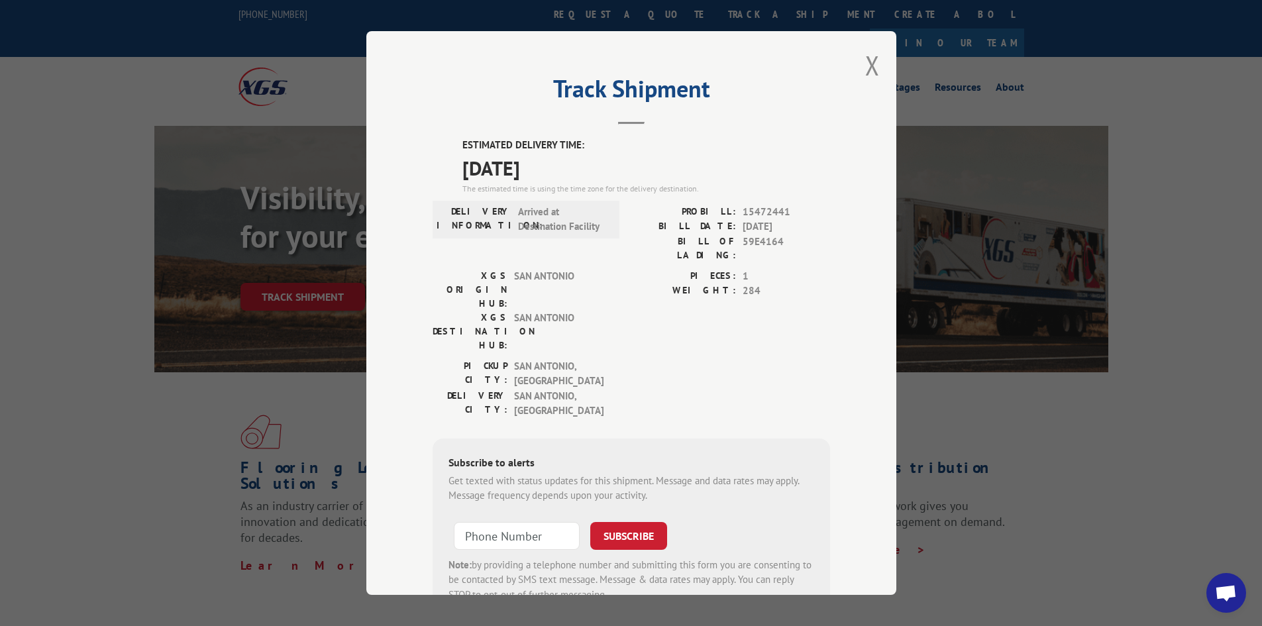
click at [864, 83] on div "Track Shipment ESTIMATED DELIVERY TIME: [DATE] The estimated time is using the …" at bounding box center [631, 313] width 530 height 564
click at [865, 74] on button "Close modal" at bounding box center [872, 65] width 15 height 35
